Goal: Find specific page/section: Find specific page/section

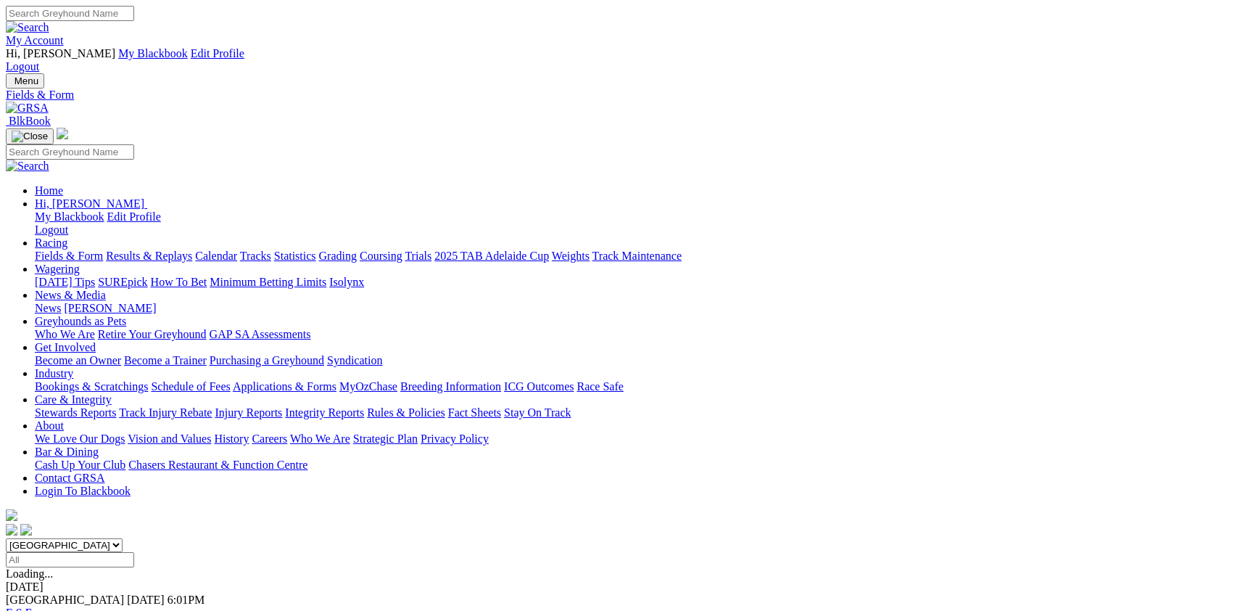
scroll to position [158, 0]
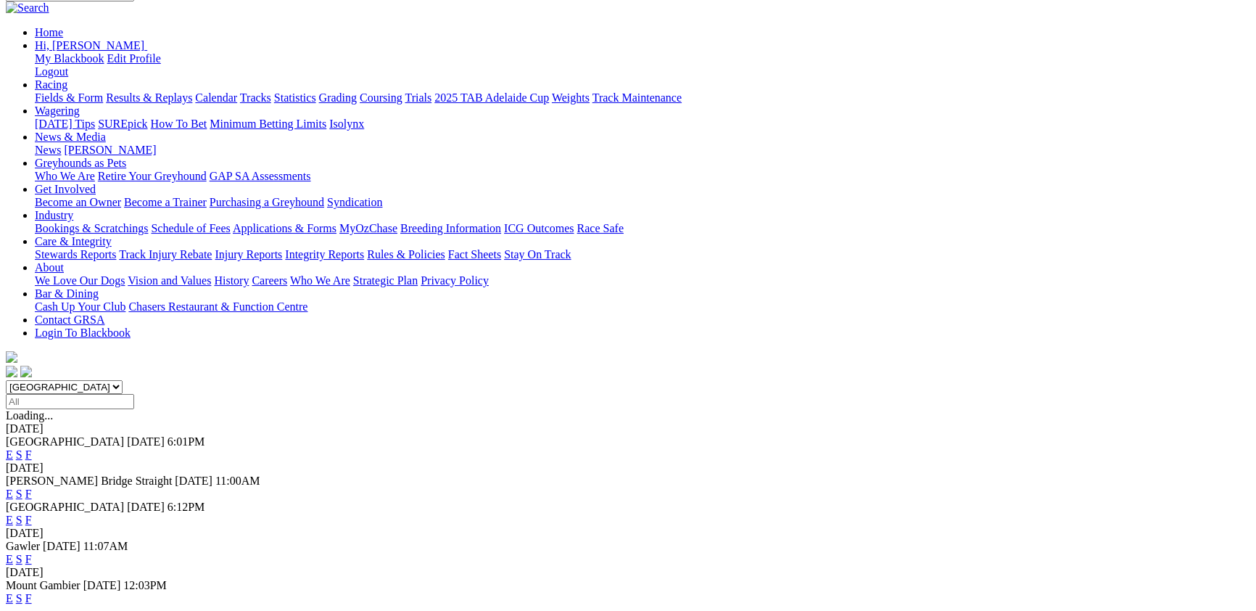
drag, startPoint x: 493, startPoint y: 21, endPoint x: 472, endPoint y: 22, distance: 21.1
click at [123, 380] on select "[GEOGRAPHIC_DATA] [GEOGRAPHIC_DATA] [GEOGRAPHIC_DATA] [GEOGRAPHIC_DATA] [GEOGRA…" at bounding box center [64, 387] width 117 height 14
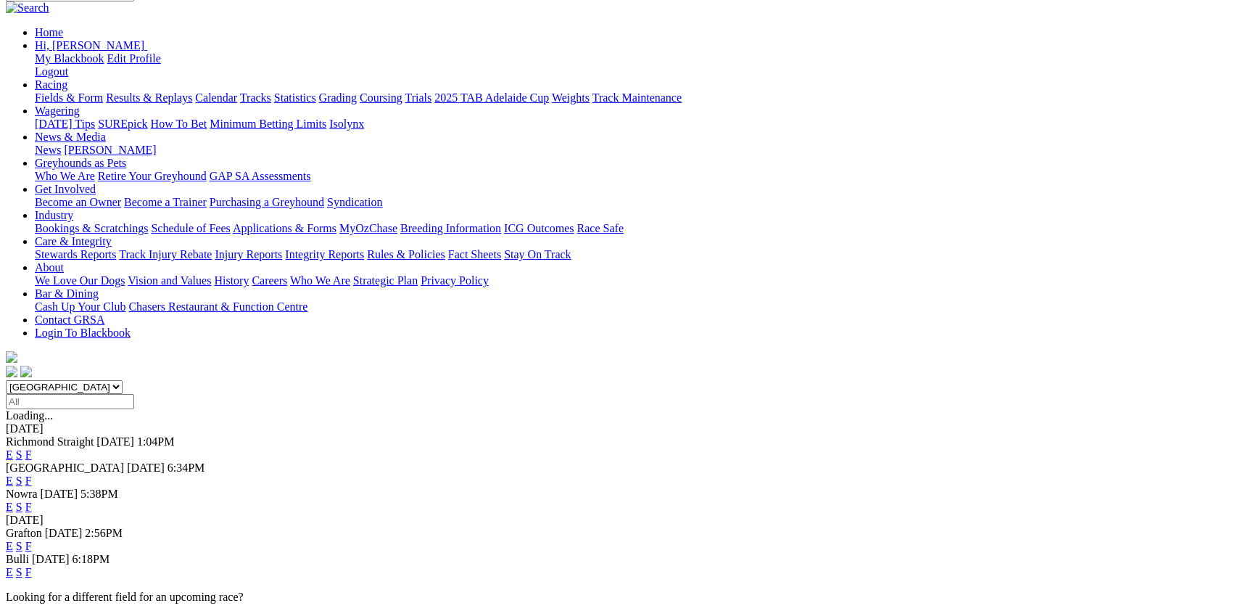
click at [123, 380] on select "[GEOGRAPHIC_DATA] [GEOGRAPHIC_DATA] [GEOGRAPHIC_DATA] [GEOGRAPHIC_DATA] [GEOGRA…" at bounding box center [64, 387] width 117 height 14
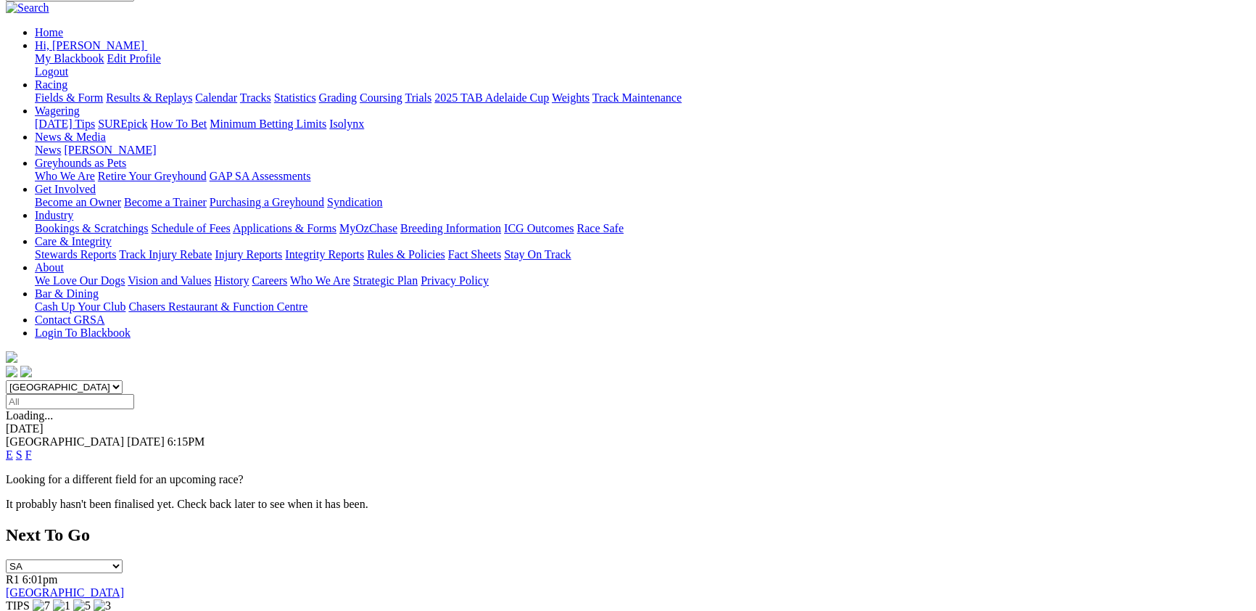
click at [123, 380] on select "[GEOGRAPHIC_DATA] [GEOGRAPHIC_DATA] [GEOGRAPHIC_DATA] [GEOGRAPHIC_DATA] [GEOGRA…" at bounding box center [64, 387] width 117 height 14
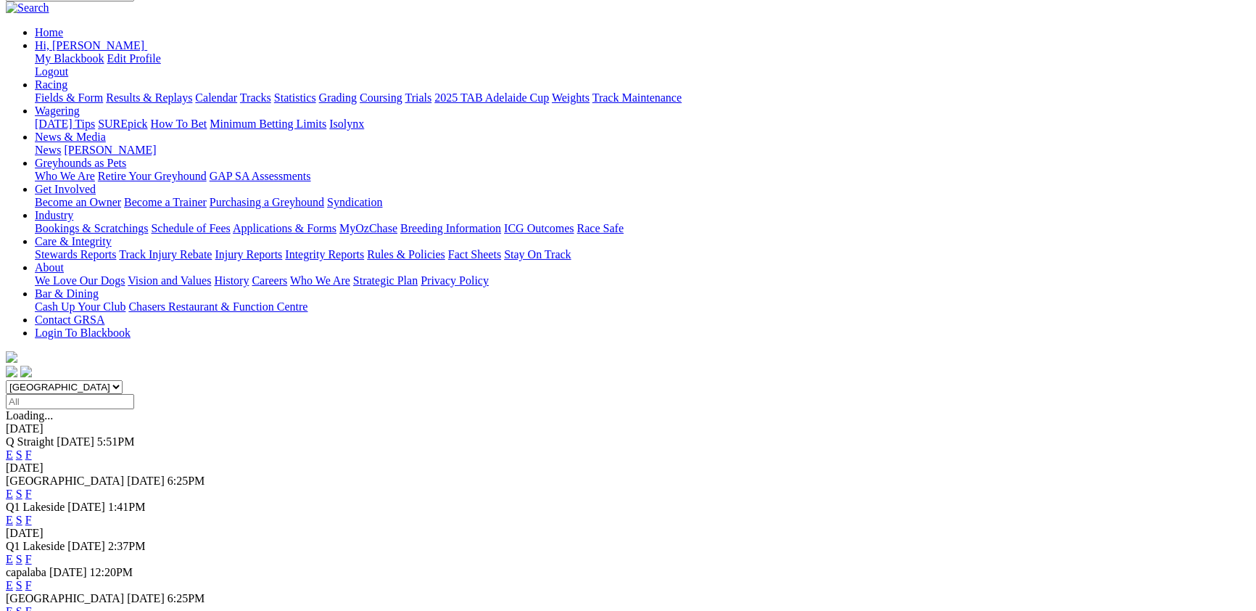
click at [123, 380] on select "[GEOGRAPHIC_DATA] [GEOGRAPHIC_DATA] [GEOGRAPHIC_DATA] [GEOGRAPHIC_DATA] [GEOGRA…" at bounding box center [64, 387] width 117 height 14
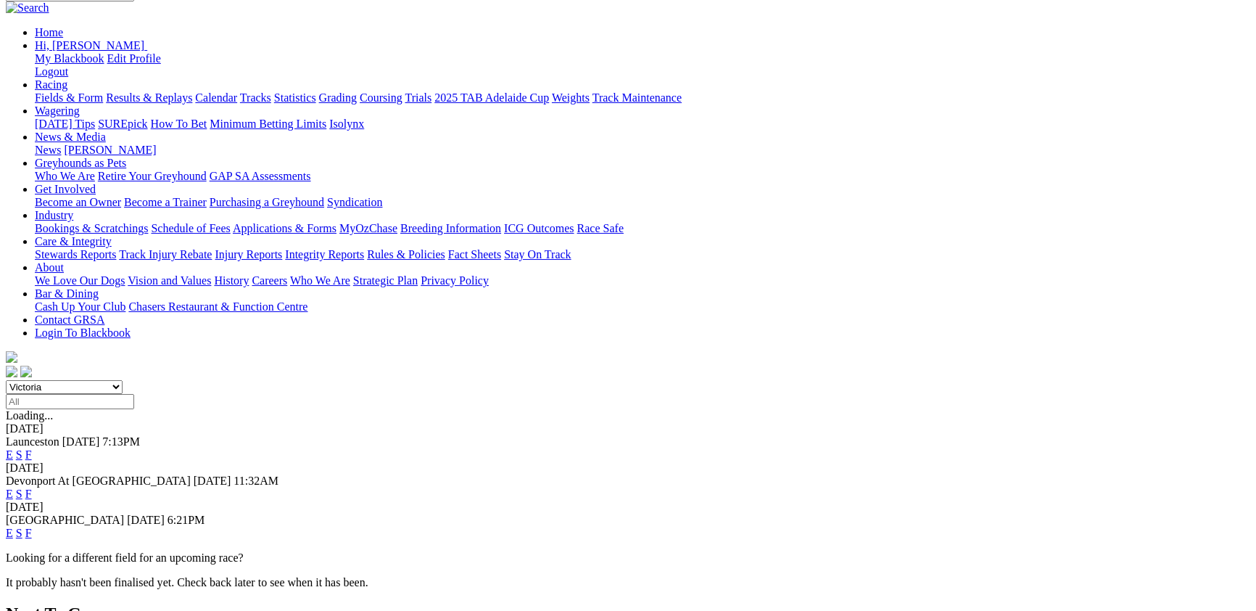
click at [123, 380] on select "[GEOGRAPHIC_DATA] [GEOGRAPHIC_DATA] [GEOGRAPHIC_DATA] [GEOGRAPHIC_DATA] [GEOGRA…" at bounding box center [64, 387] width 117 height 14
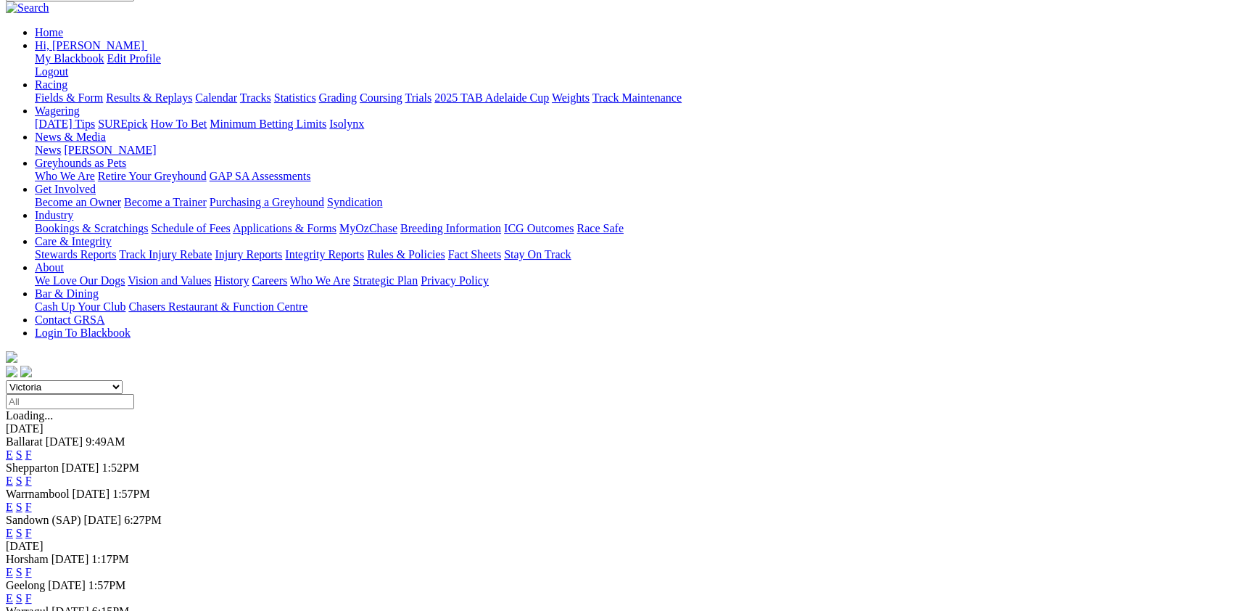
select select "WA"
click at [123, 380] on select "[GEOGRAPHIC_DATA] [GEOGRAPHIC_DATA] [GEOGRAPHIC_DATA] [GEOGRAPHIC_DATA] [GEOGRA…" at bounding box center [64, 387] width 117 height 14
